Goal: Find specific page/section: Find specific page/section

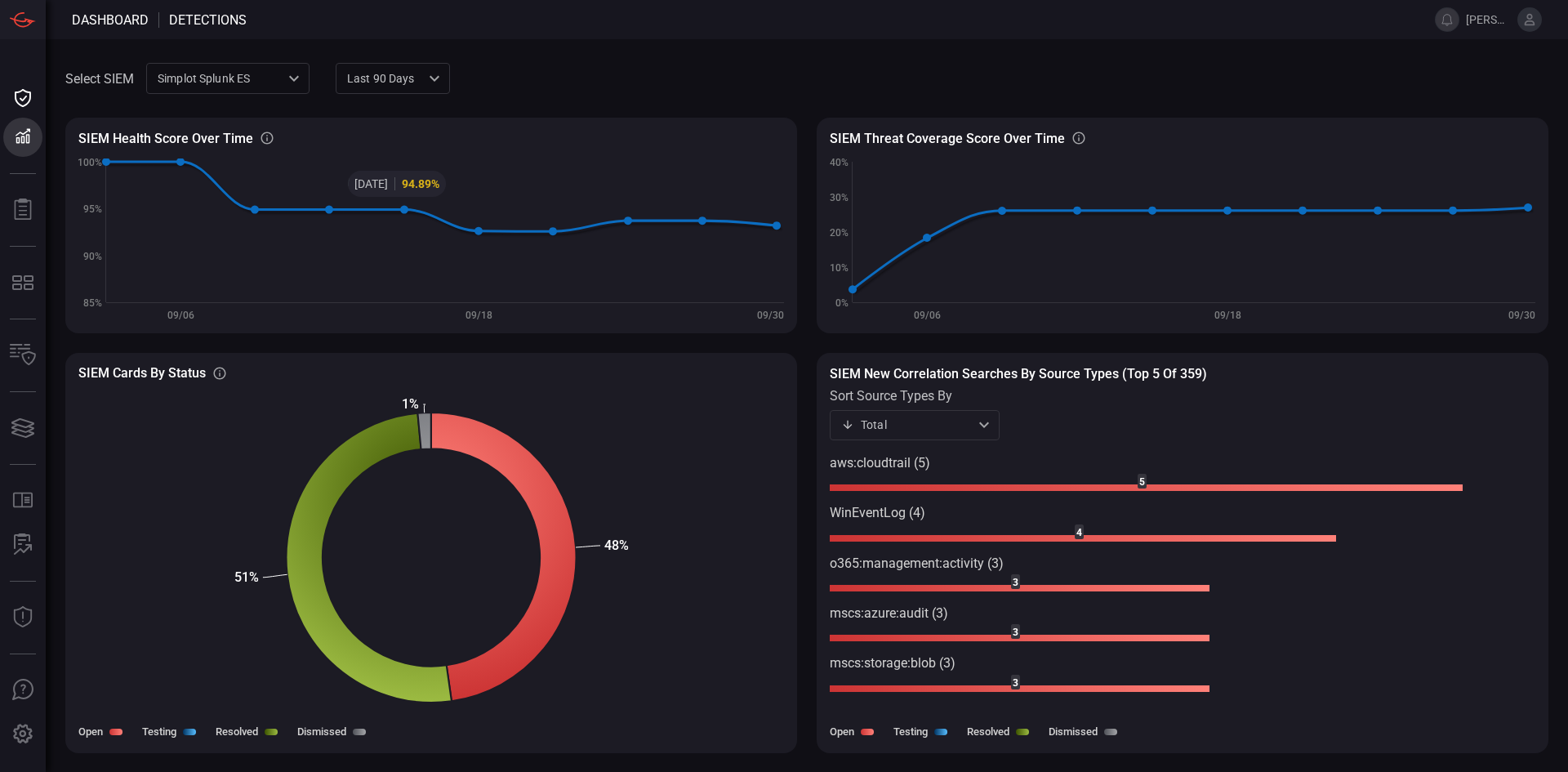
click at [240, 76] on div "Simplot Splunk ES 9280bf09-ba5f-4995-b6fb-90a154a1af4e ​" at bounding box center [227, 77] width 163 height 30
click at [205, 143] on div "jrsweb MDE" at bounding box center [192, 141] width 64 height 17
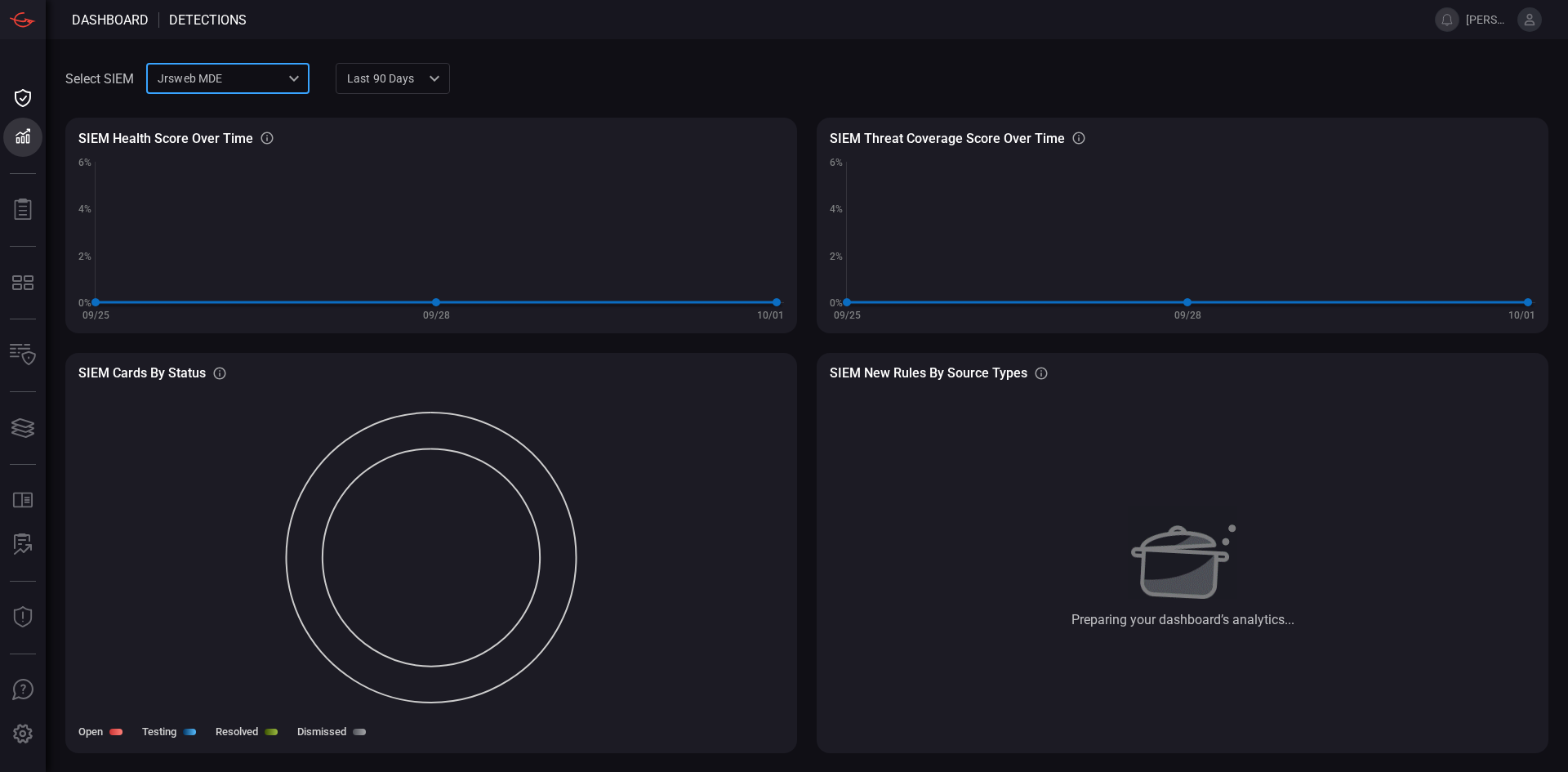
click at [234, 68] on div "jrsweb MDE 7761154f-daee-453d-842e-205d1932d5ae ​" at bounding box center [227, 77] width 163 height 30
click at [222, 113] on div "Simplot Splunk ES" at bounding box center [206, 114] width 92 height 17
type input "9280bf09-ba5f-4995-b6fb-90a154a1af4e"
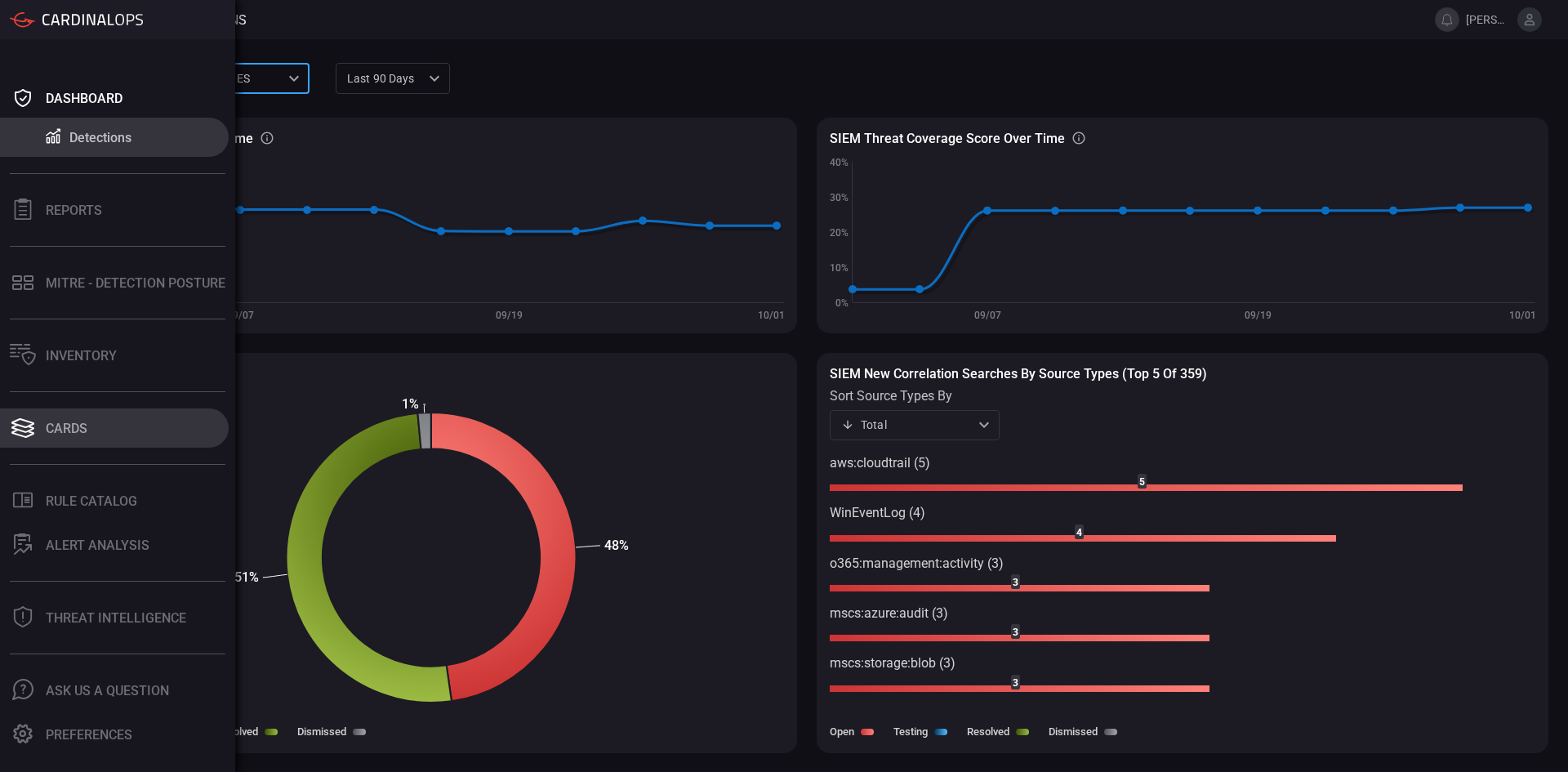
click at [83, 428] on div "Cards" at bounding box center [67, 428] width 42 height 16
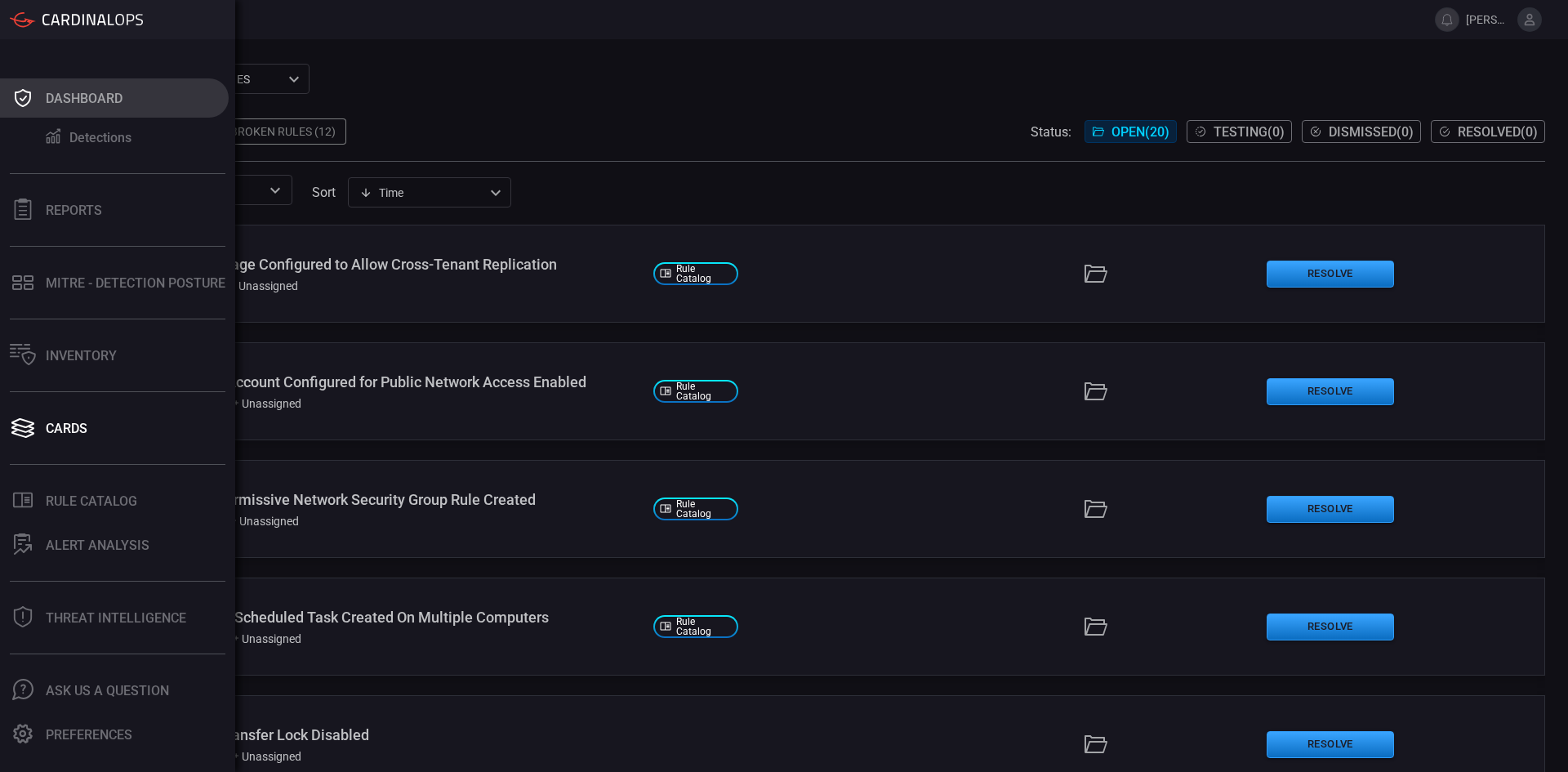
click at [47, 87] on button "Dashboard" at bounding box center [115, 98] width 229 height 40
